Goal: Understand process/instructions

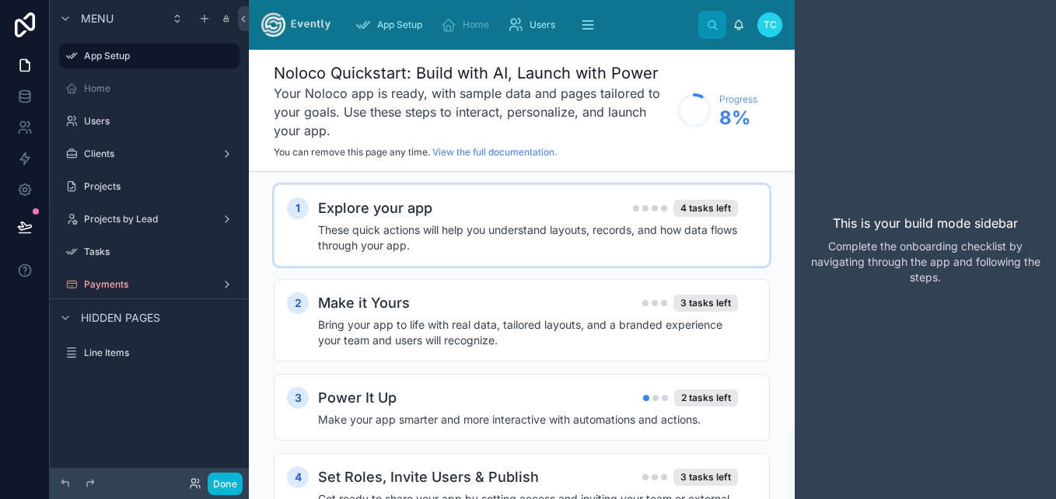
click at [659, 230] on h4 "These quick actions will help you understand layouts, records, and how data flo…" at bounding box center [528, 237] width 420 height 31
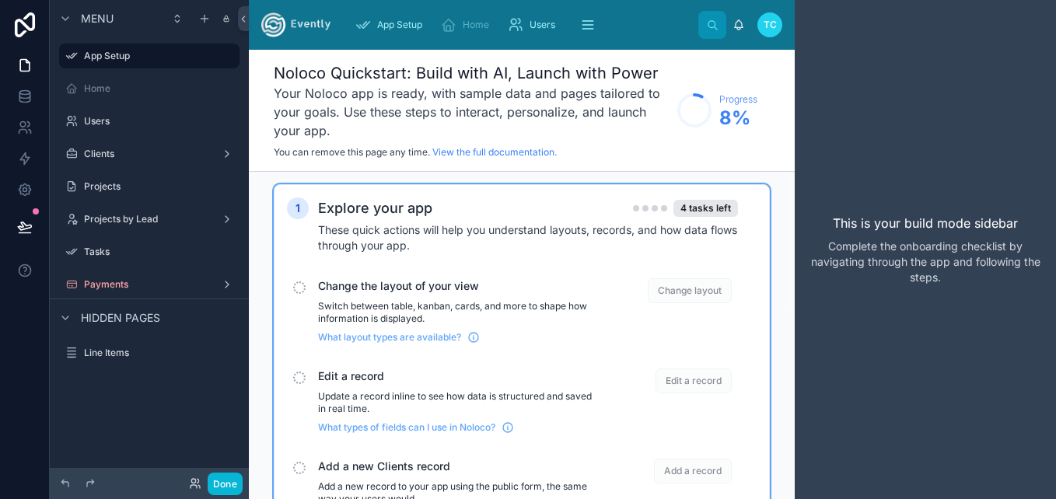
click at [335, 290] on span "Change the layout of your view" at bounding box center [456, 286] width 277 height 16
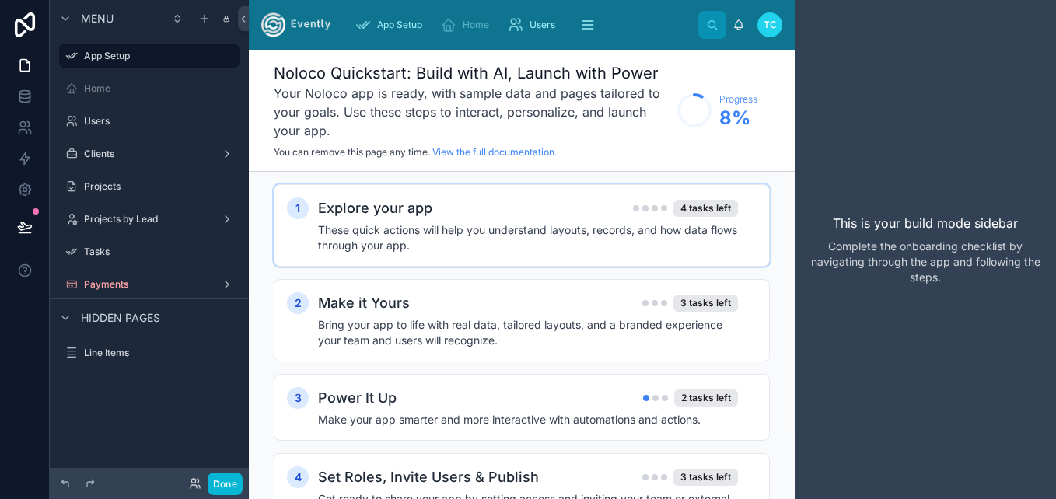
click at [360, 236] on h4 "These quick actions will help you understand layouts, records, and how data flo…" at bounding box center [528, 237] width 420 height 31
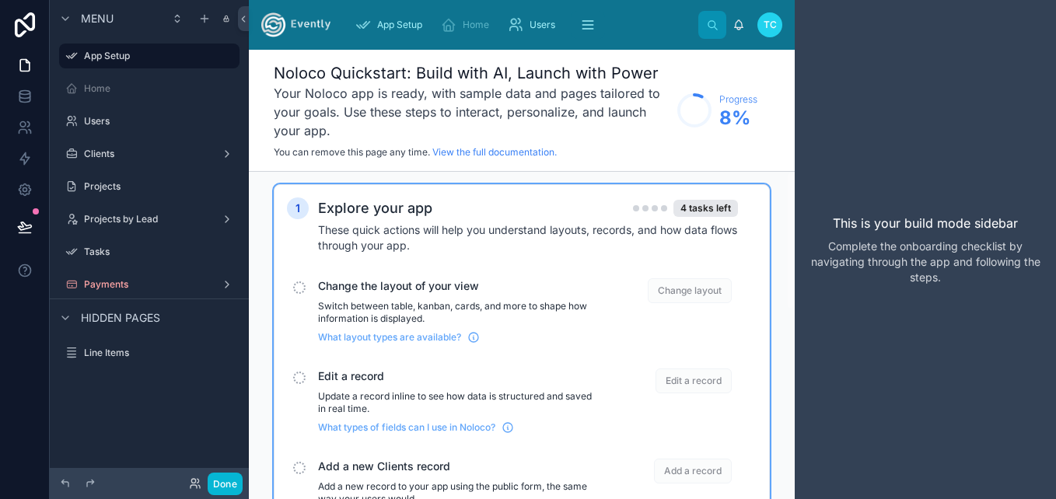
click at [681, 291] on span "Change layout" at bounding box center [690, 290] width 84 height 25
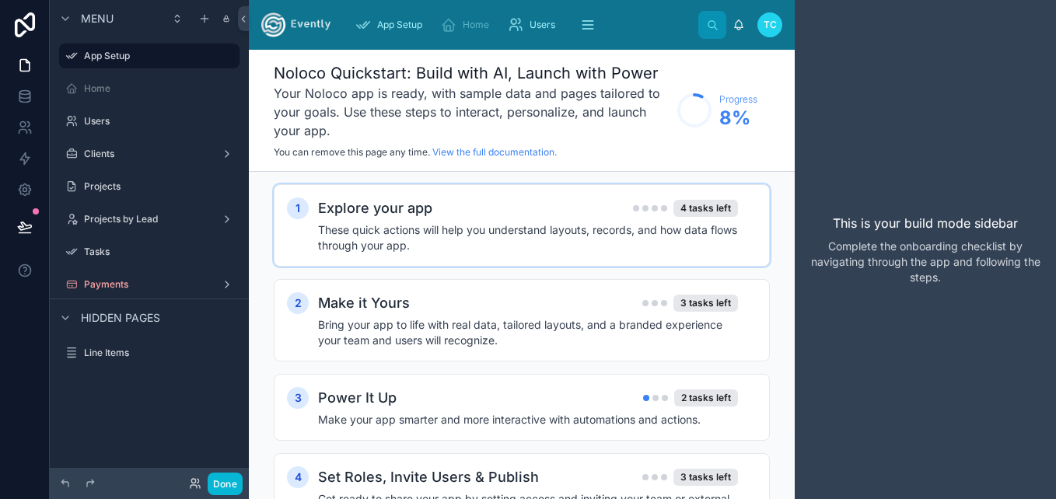
click at [569, 218] on div "Explore your app 4 tasks left" at bounding box center [528, 208] width 420 height 22
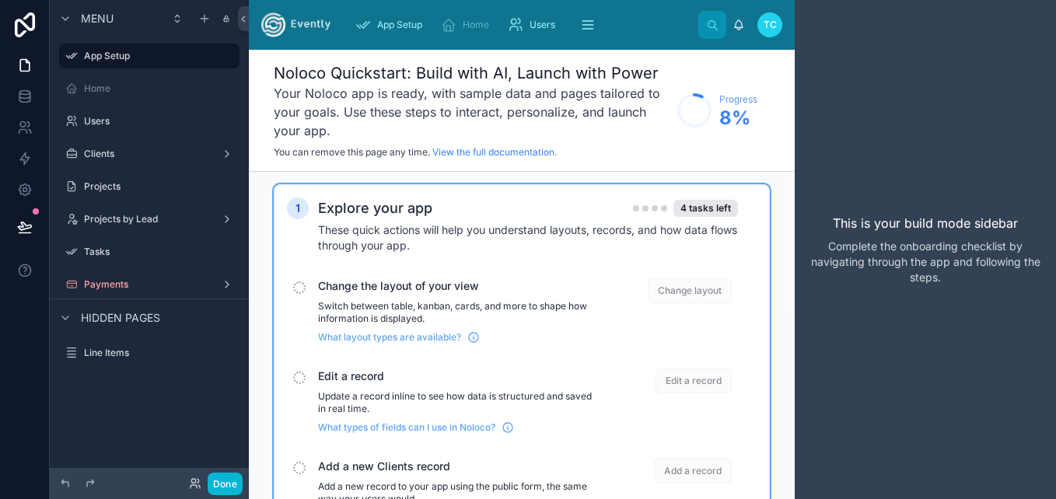
click at [499, 208] on div "Explore your app 4 tasks left" at bounding box center [528, 208] width 420 height 22
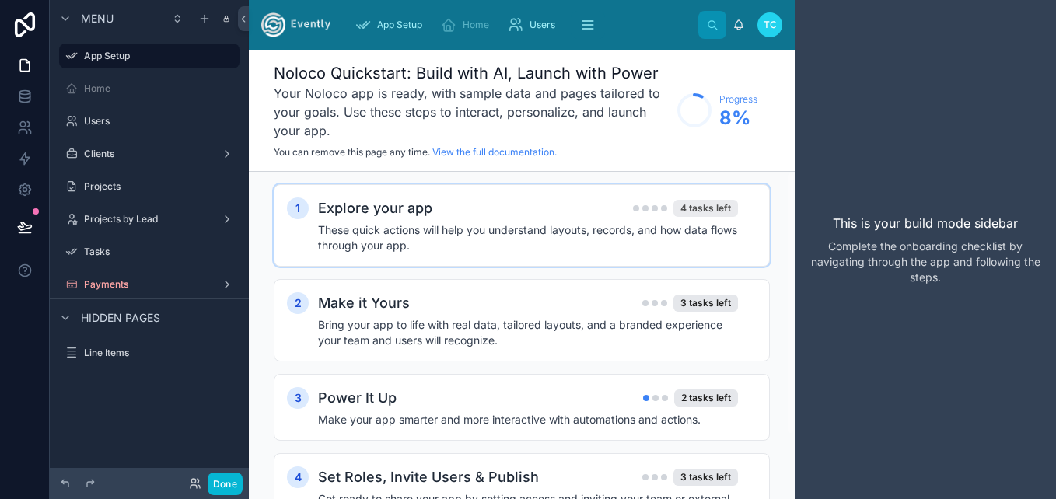
click at [704, 203] on div "4 tasks left" at bounding box center [705, 208] width 65 height 17
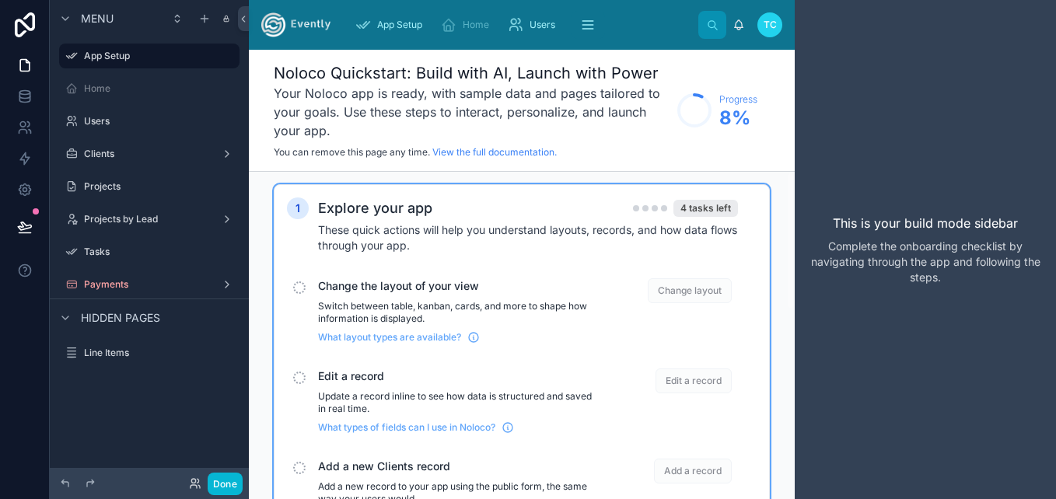
click at [705, 204] on div "4 tasks left" at bounding box center [705, 208] width 65 height 17
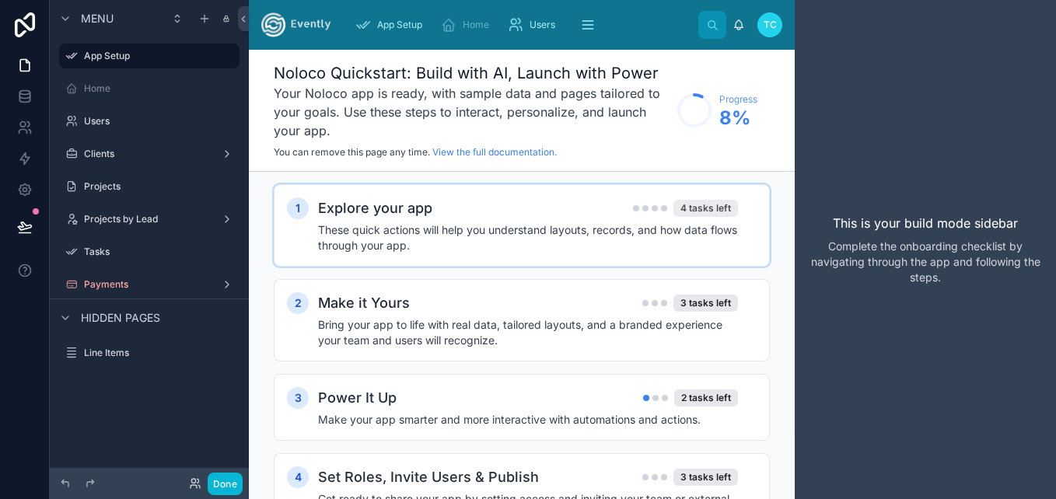
click at [706, 204] on div "4 tasks left" at bounding box center [705, 208] width 65 height 17
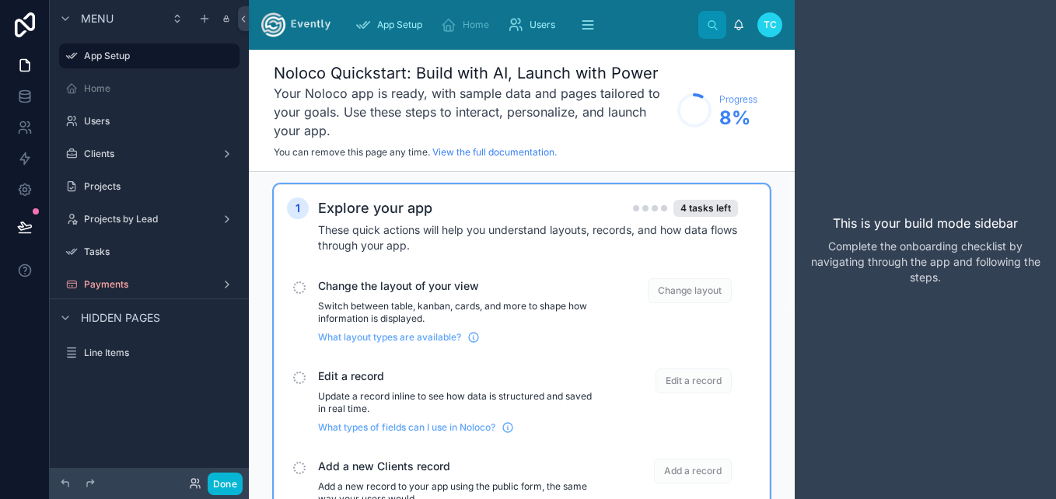
click at [480, 310] on p "Switch between table, kanban, cards, and more to shape how information is displ…" at bounding box center [456, 312] width 277 height 25
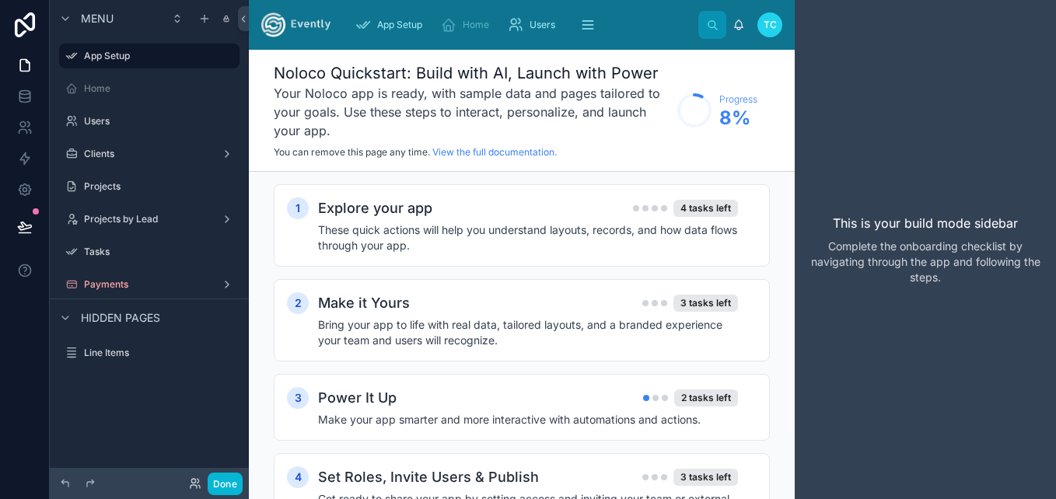
click at [703, 118] on circle at bounding box center [694, 110] width 31 height 31
click at [510, 220] on div "Explore your app 4 tasks left These quick actions will help you understand layo…" at bounding box center [537, 225] width 438 height 56
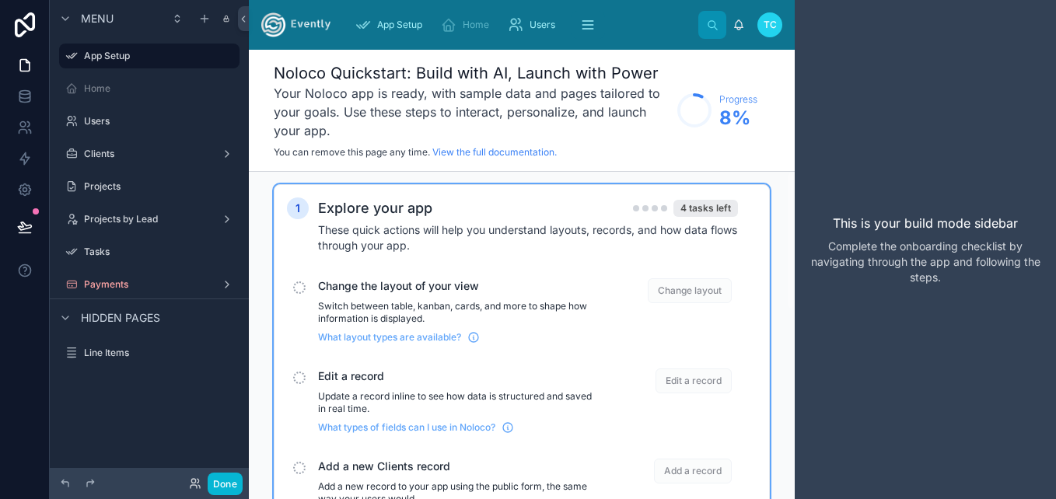
click at [688, 209] on div "4 tasks left" at bounding box center [705, 208] width 65 height 17
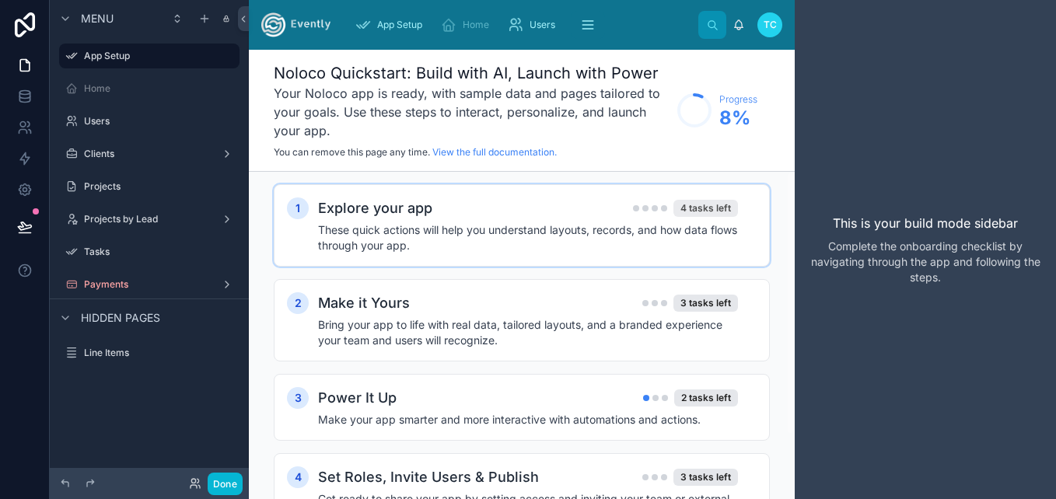
click at [688, 209] on div "4 tasks left" at bounding box center [705, 208] width 65 height 17
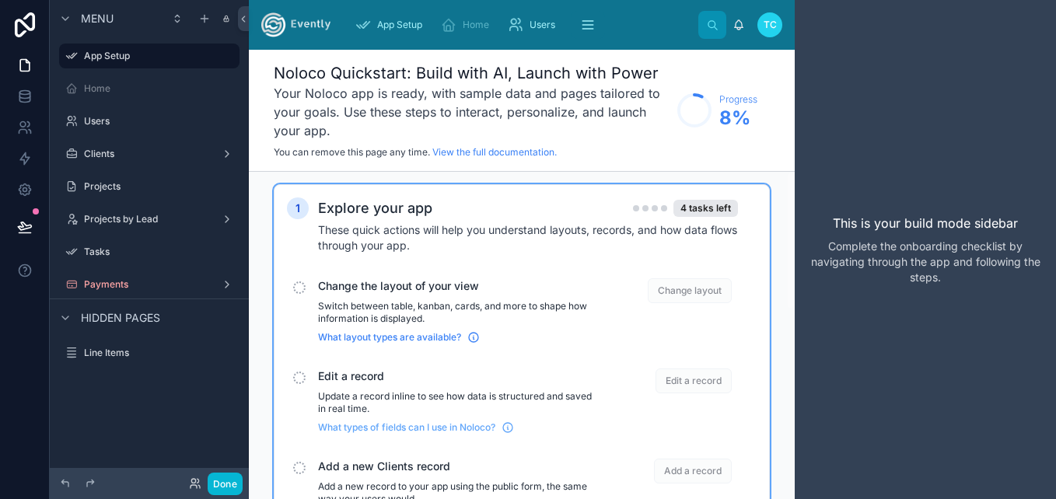
click at [432, 337] on span "What layout types are available?" at bounding box center [389, 337] width 143 height 12
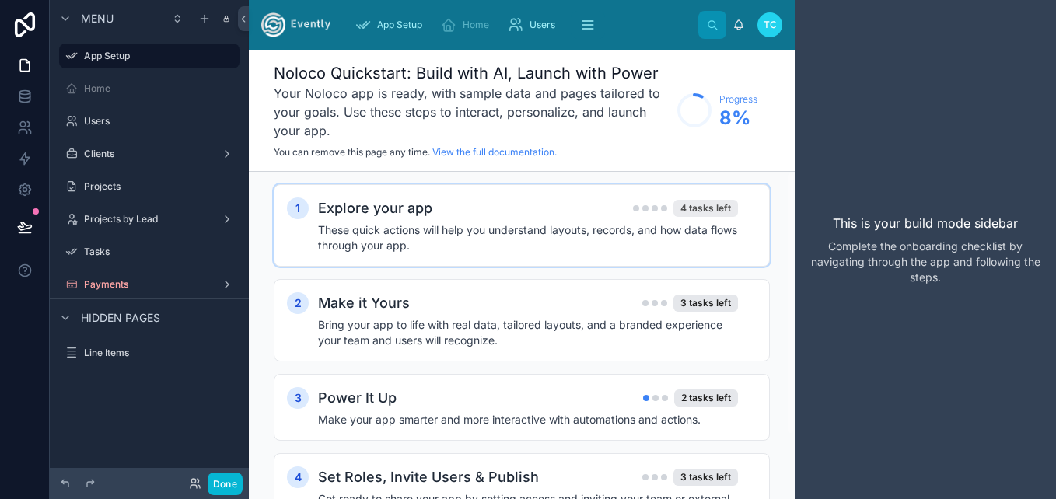
click at [714, 207] on div "4 tasks left" at bounding box center [705, 208] width 65 height 17
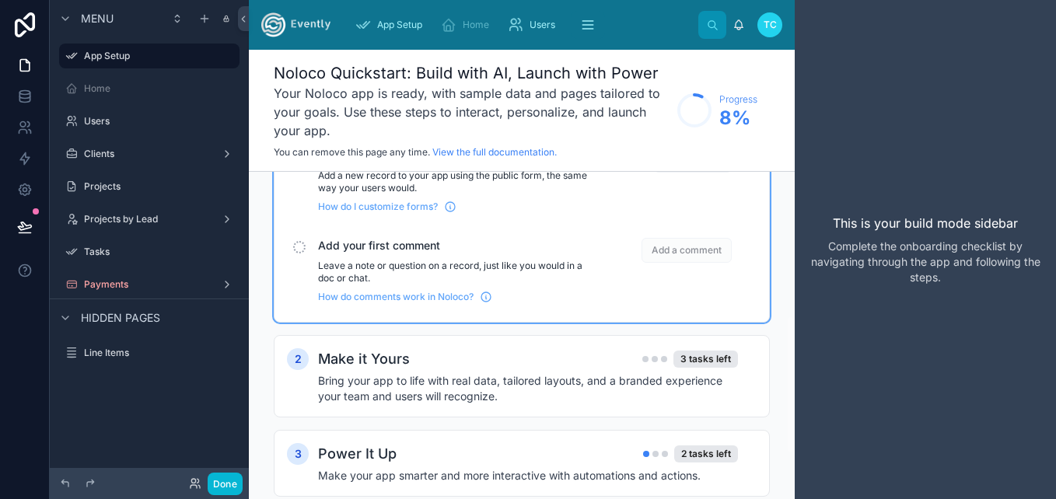
scroll to position [389, 0]
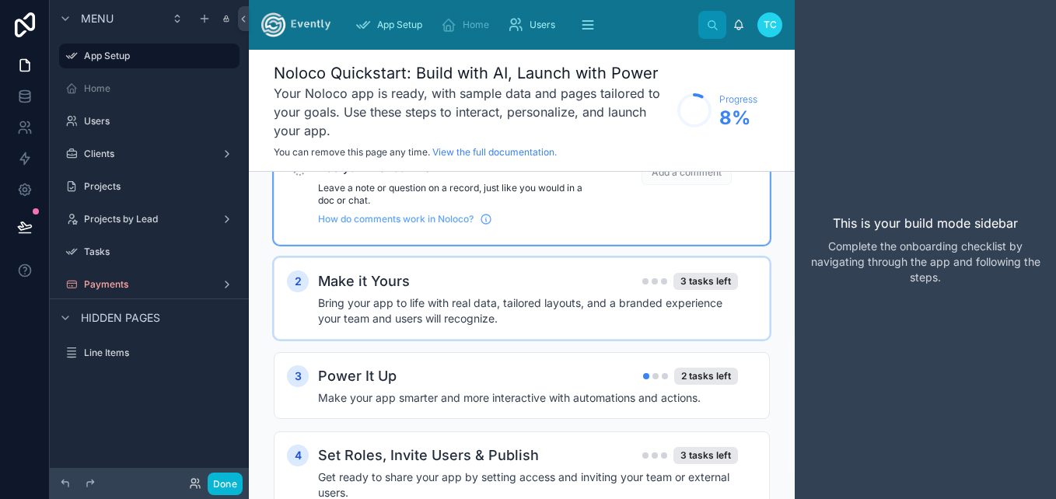
click at [657, 309] on h4 "Bring your app to life with real data, tailored layouts, and a branded experien…" at bounding box center [528, 310] width 420 height 31
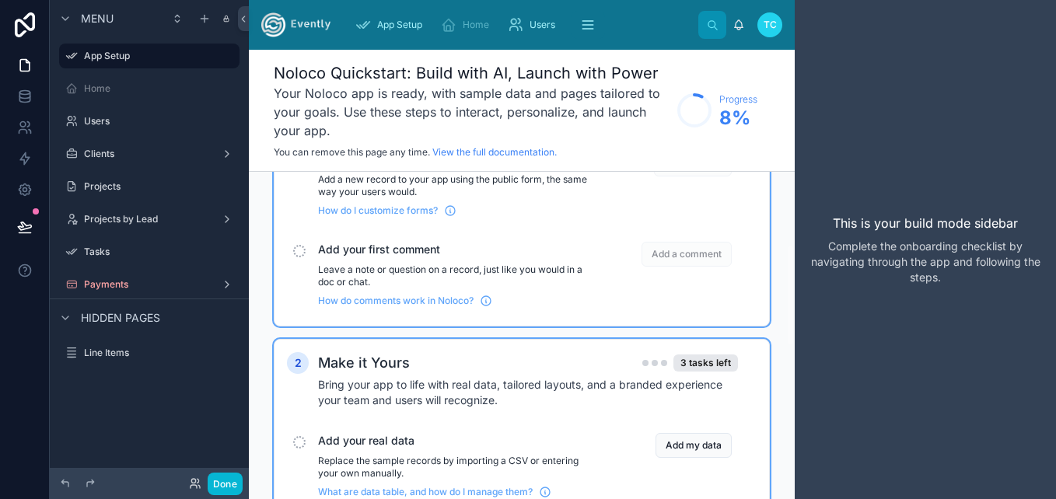
scroll to position [233, 0]
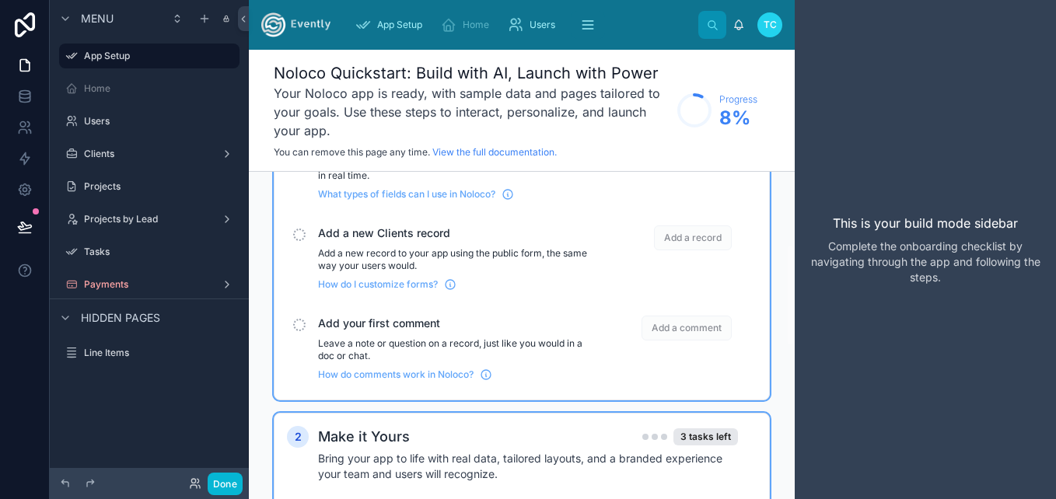
click at [354, 318] on span "Add your first comment" at bounding box center [456, 324] width 277 height 16
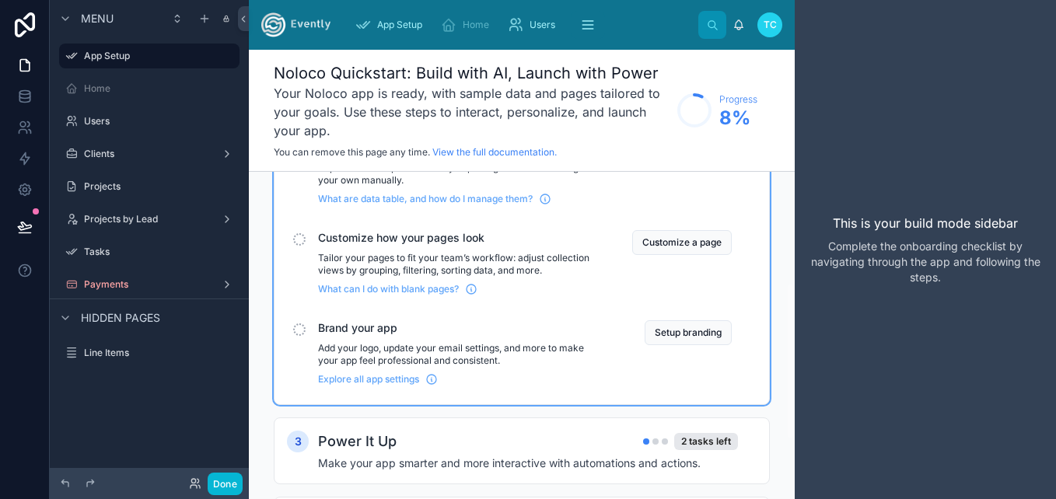
click at [294, 330] on div "scrollable content" at bounding box center [299, 329] width 12 height 12
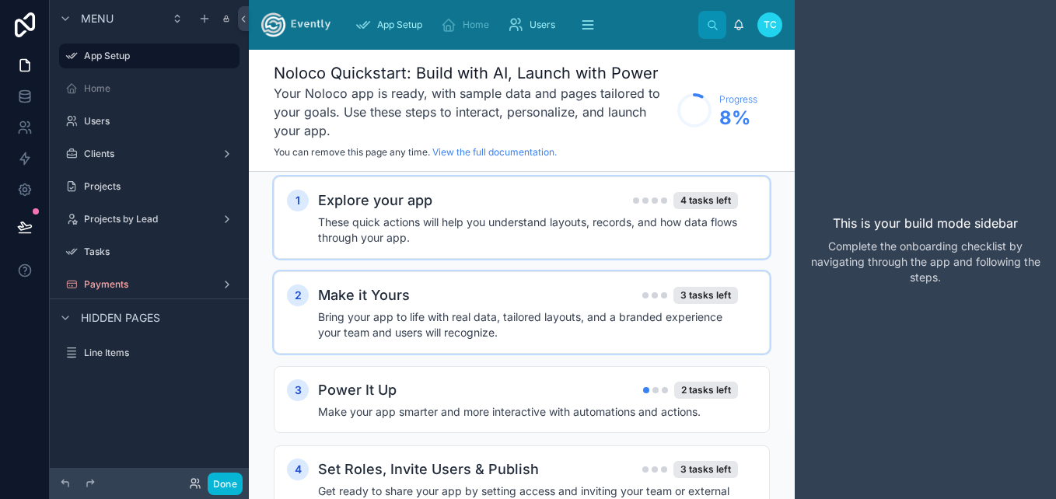
scroll to position [0, 0]
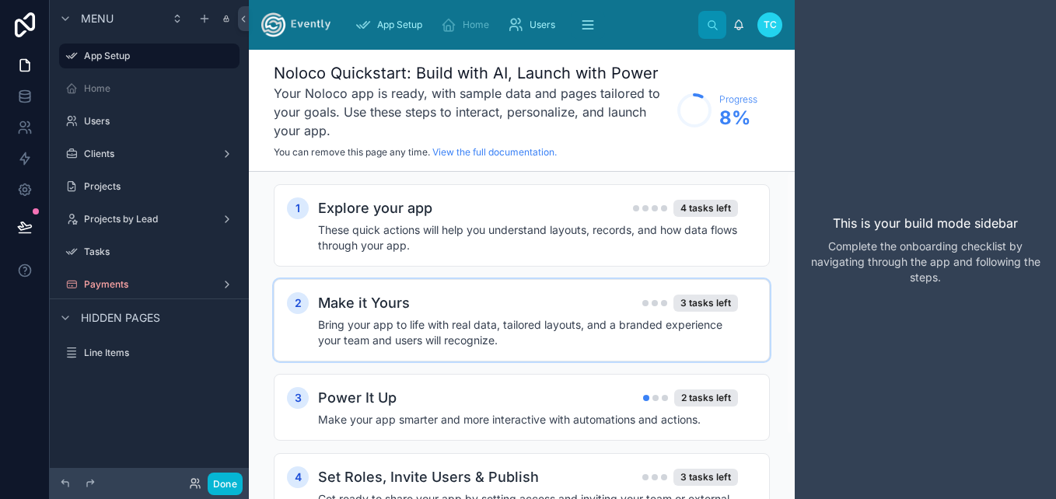
click at [600, 239] on h4 "These quick actions will help you understand layouts, records, and how data flo…" at bounding box center [528, 237] width 420 height 31
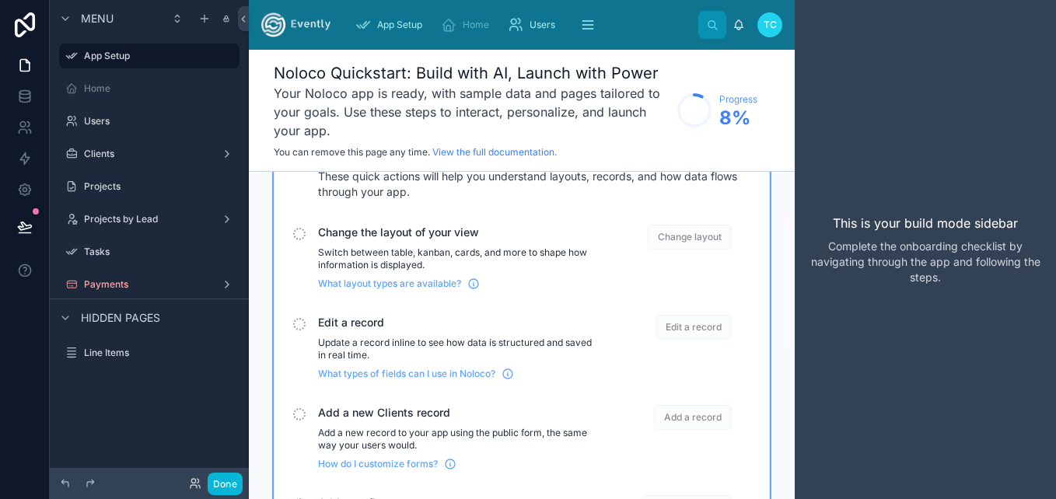
scroll to position [155, 0]
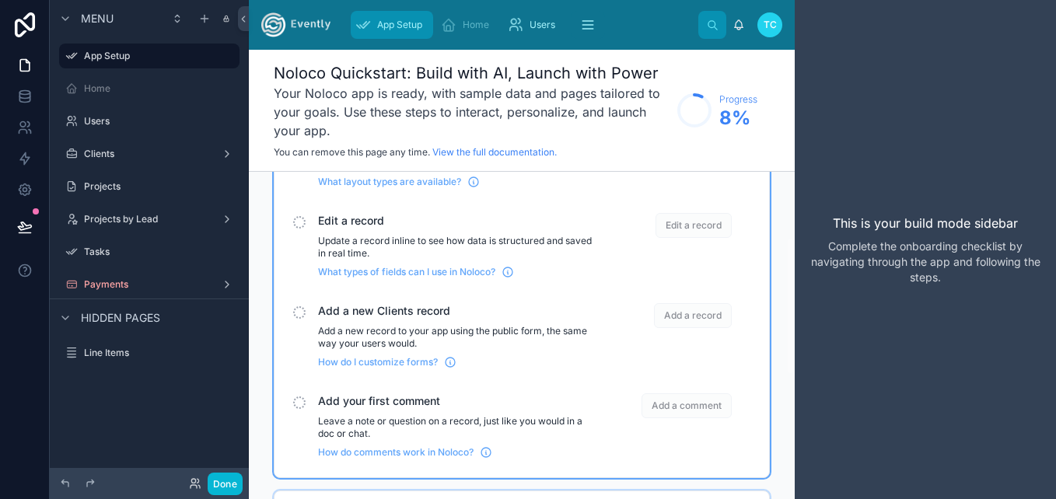
click at [378, 27] on span "App Setup" at bounding box center [399, 25] width 45 height 12
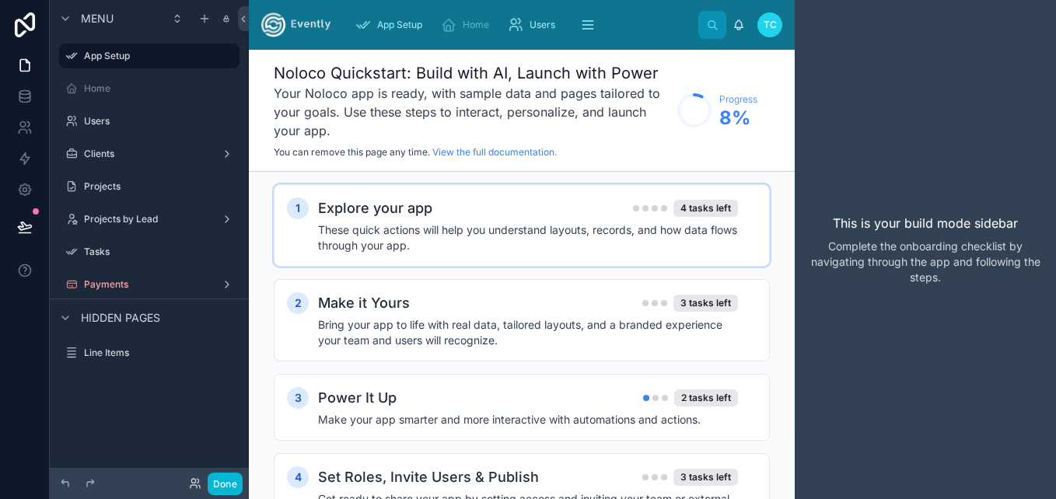
click at [372, 245] on h4 "These quick actions will help you understand layouts, records, and how data flo…" at bounding box center [528, 237] width 420 height 31
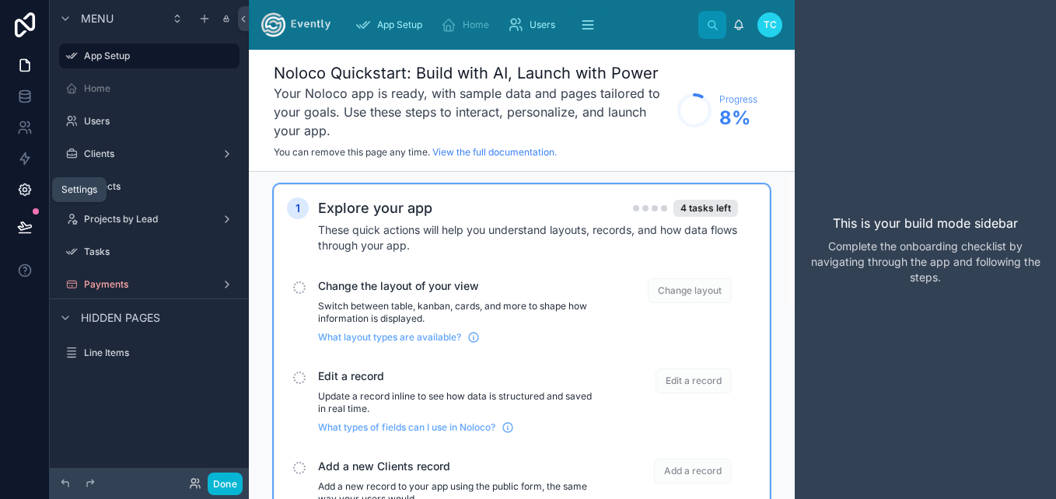
click at [23, 196] on icon at bounding box center [25, 190] width 16 height 16
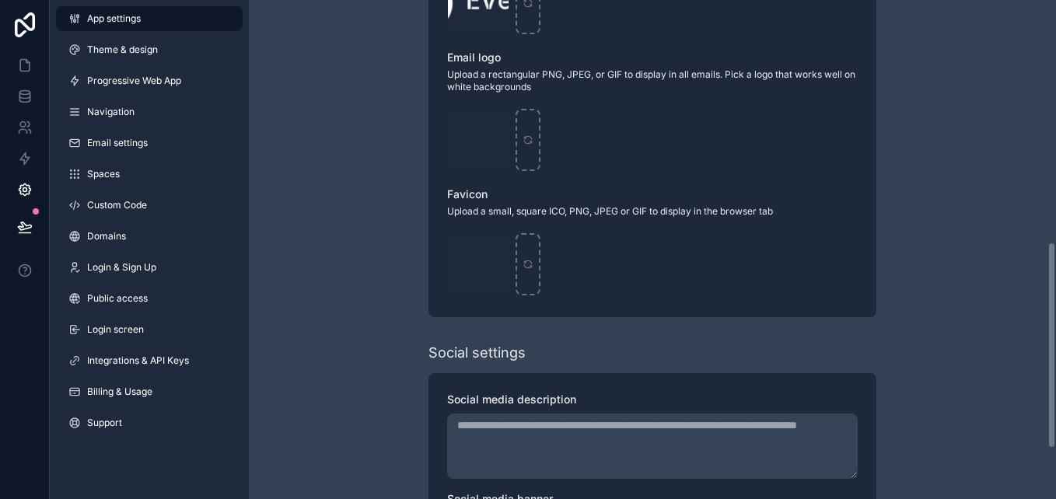
scroll to position [622, 0]
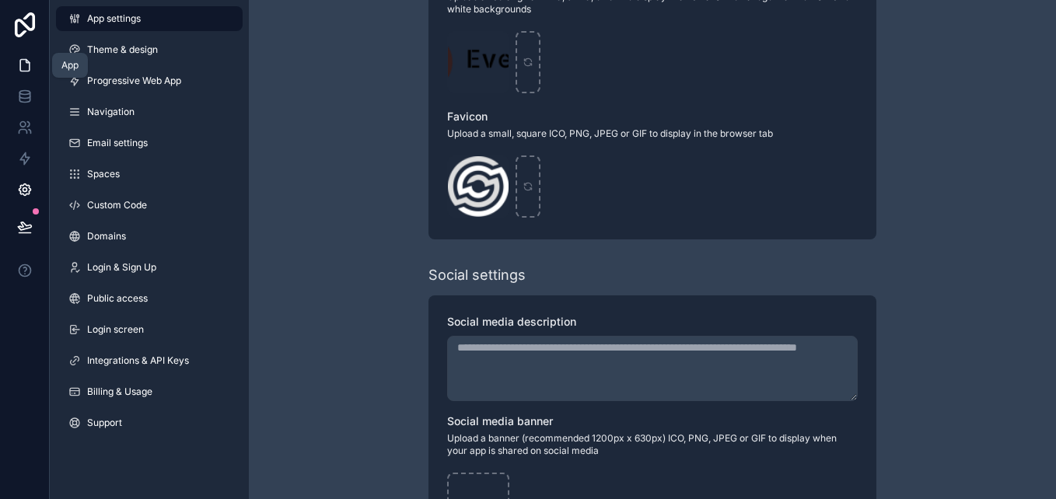
click at [30, 79] on link at bounding box center [24, 65] width 49 height 31
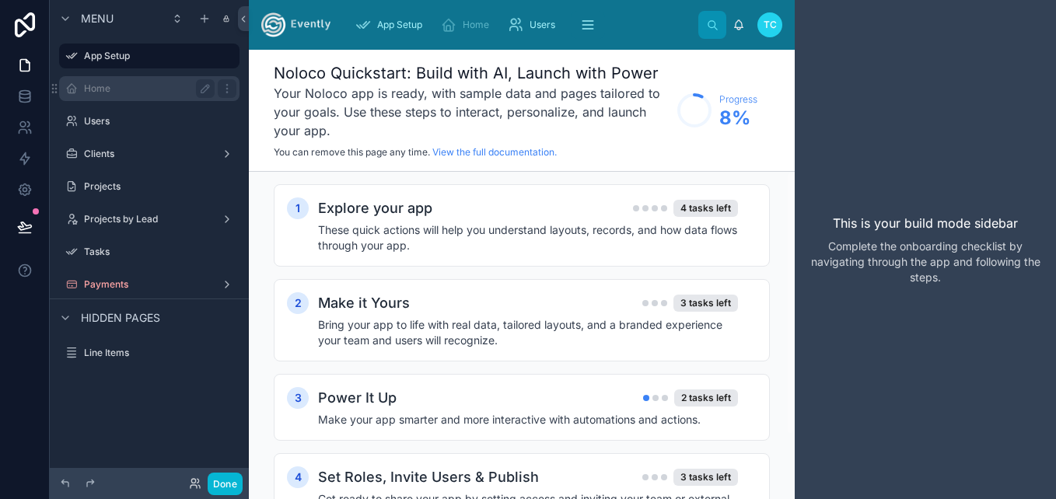
click at [117, 94] on label "Home" at bounding box center [146, 88] width 124 height 12
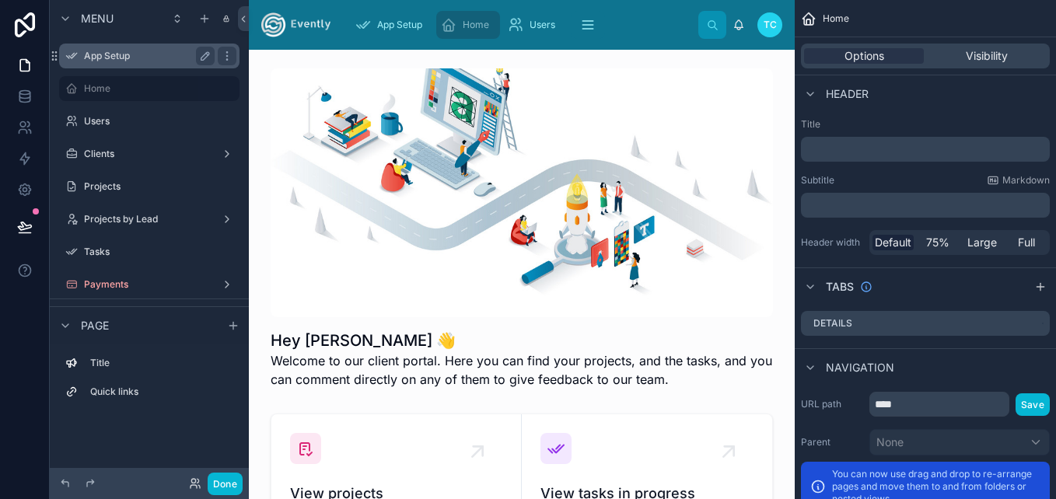
click at [149, 56] on label "App Setup" at bounding box center [146, 56] width 124 height 12
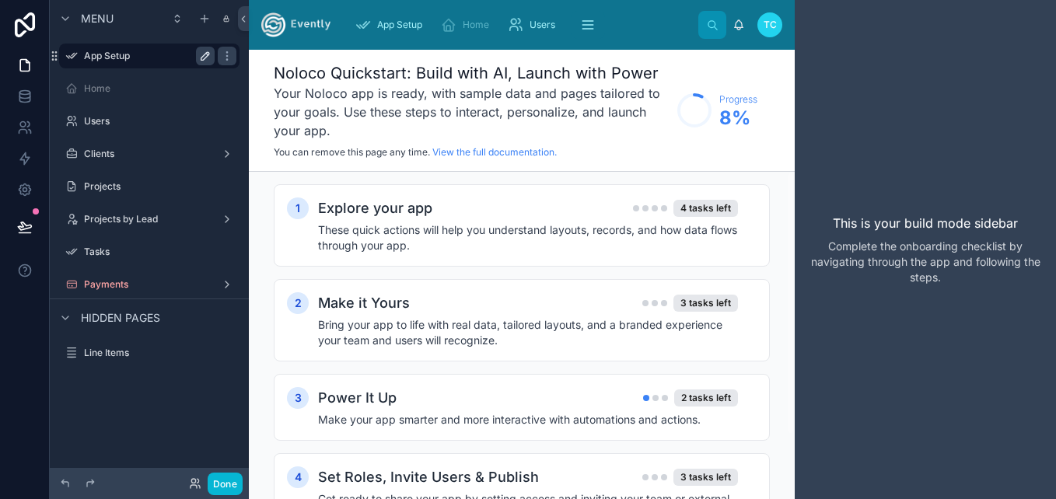
click at [199, 58] on icon "scrollable content" at bounding box center [205, 56] width 12 height 12
click at [204, 58] on icon "scrollable content" at bounding box center [205, 56] width 12 height 12
click at [373, 100] on h3 "Your Noloco app is ready, with sample data and pages tailored to your goals. Us…" at bounding box center [472, 112] width 396 height 56
click at [180, 148] on label "Clients" at bounding box center [146, 154] width 124 height 12
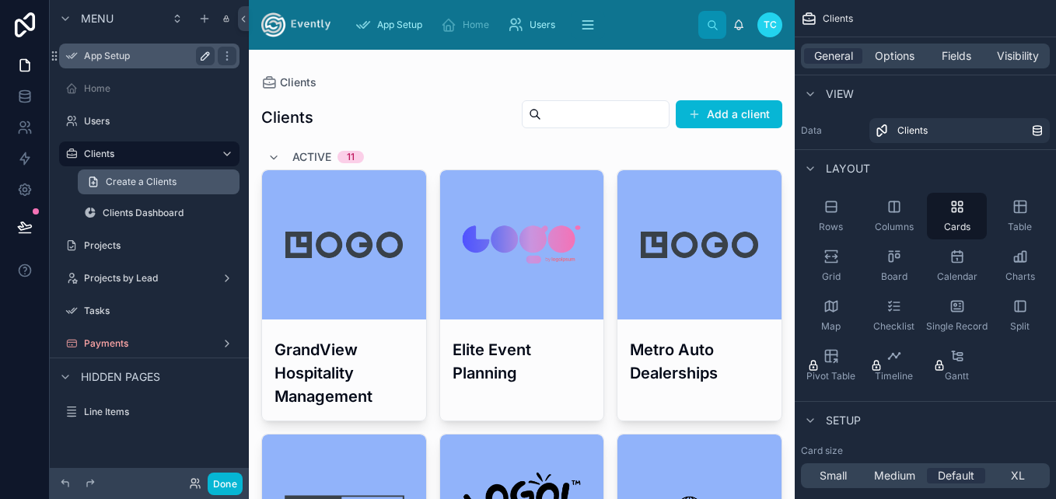
click at [166, 180] on span "Create a Clients" at bounding box center [141, 182] width 71 height 12
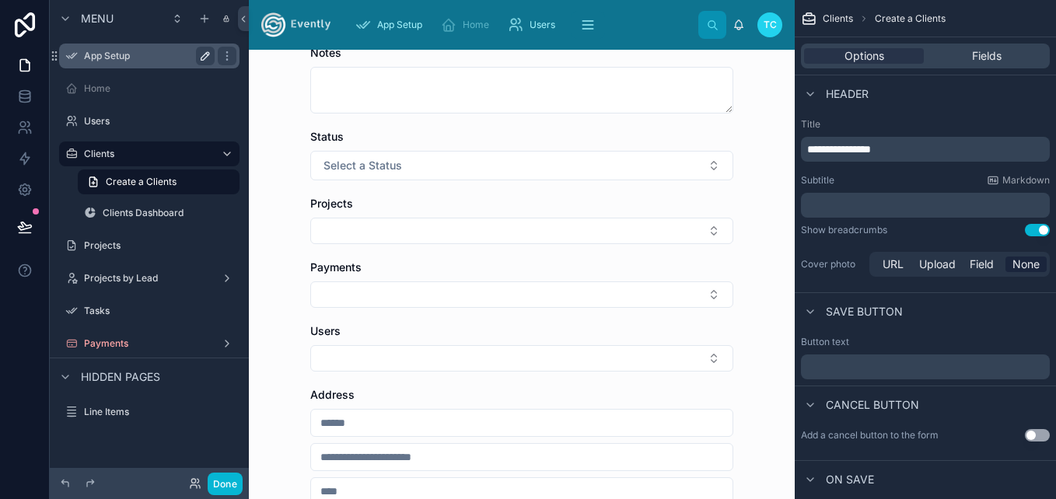
scroll to position [311, 0]
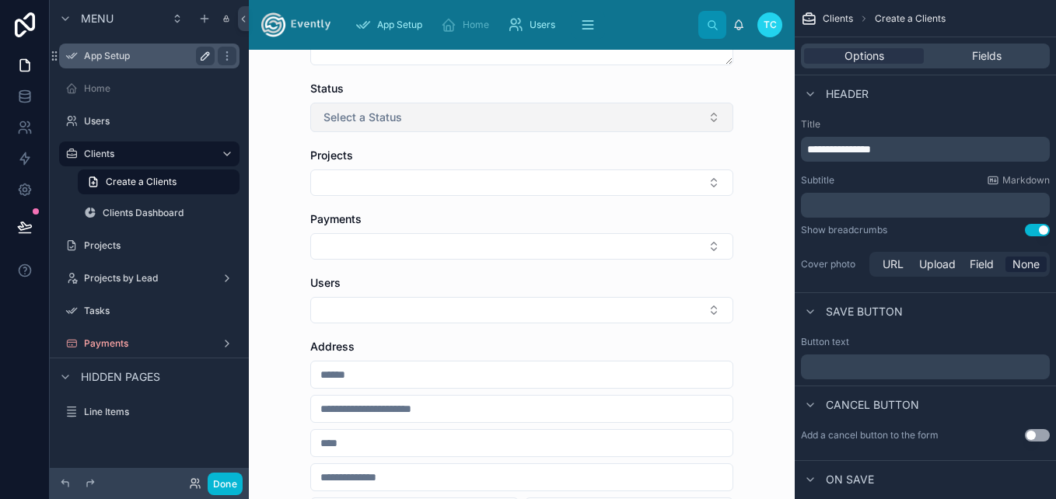
click at [407, 115] on button "Select a Status" at bounding box center [521, 118] width 423 height 30
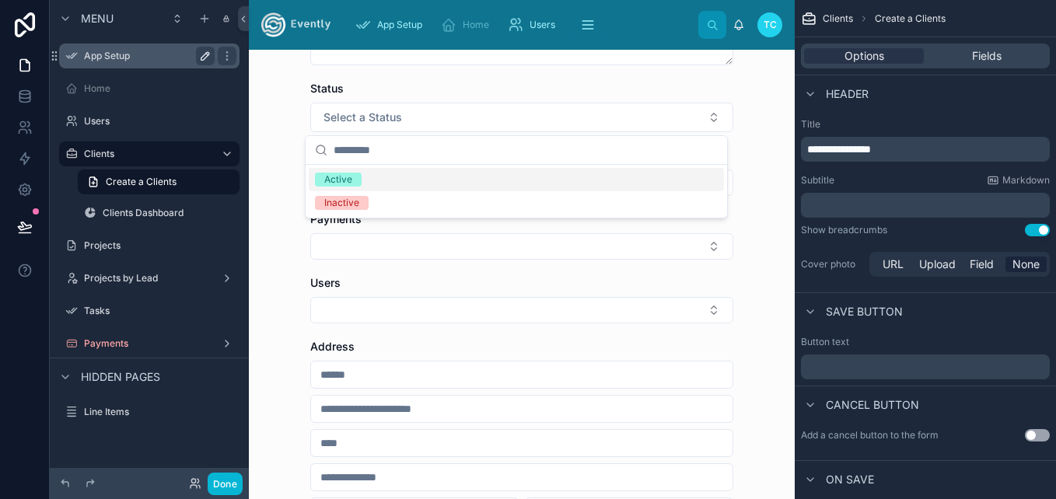
click at [431, 80] on form "Name Logo Notes Status Select a Status Projects Payments Users Address Country …" at bounding box center [521, 255] width 423 height 847
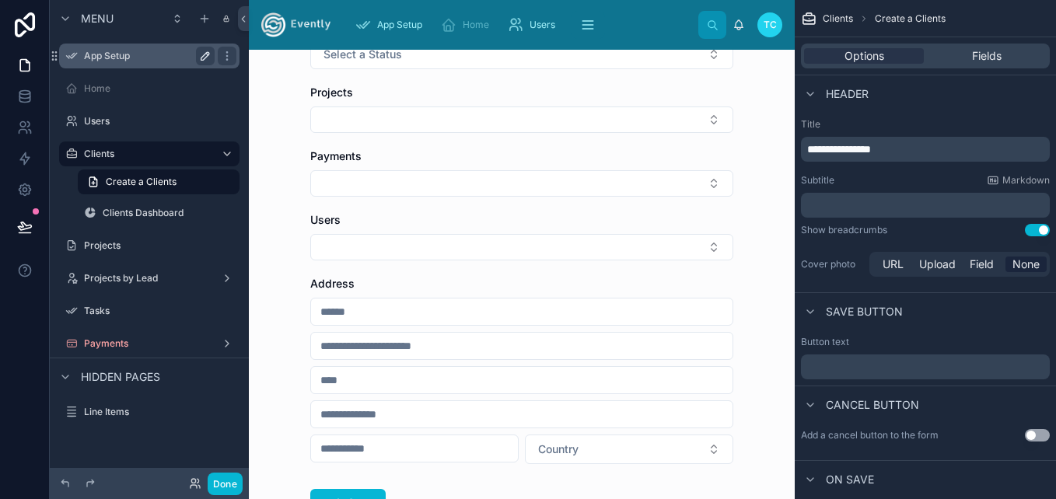
scroll to position [491, 0]
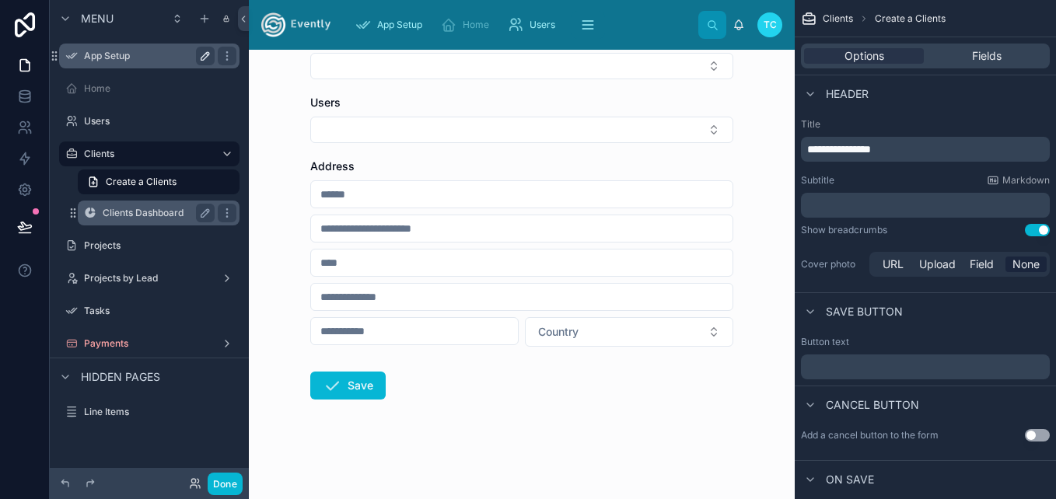
click at [156, 214] on label "Clients Dashboard" at bounding box center [156, 213] width 106 height 12
